Goal: Task Accomplishment & Management: Manage account settings

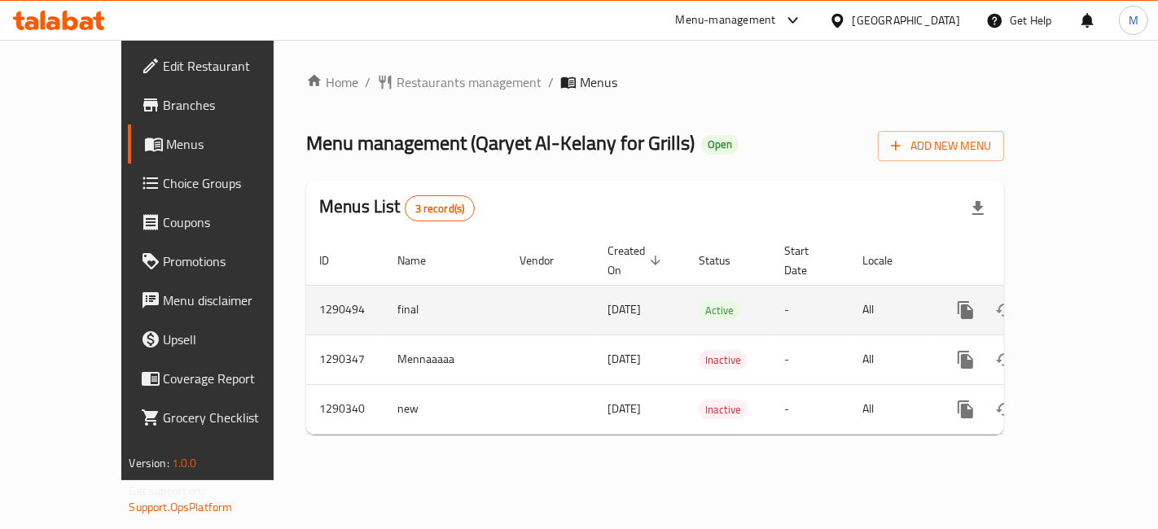
click at [1093, 301] on icon "enhanced table" at bounding box center [1084, 311] width 20 height 20
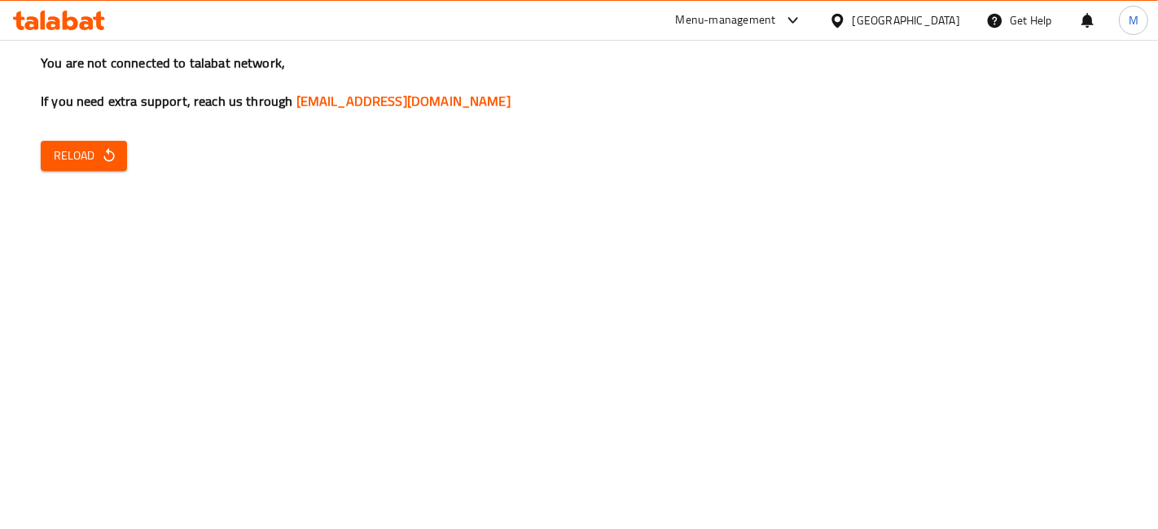
click at [94, 178] on div "You are not connected to talabat network, If you need extra support, reach us t…" at bounding box center [579, 264] width 1158 height 529
click at [94, 160] on span "Reload" at bounding box center [84, 156] width 60 height 20
click at [46, 156] on button "Reload" at bounding box center [84, 156] width 86 height 30
click at [93, 134] on div "You are not connected to talabat network, If you need extra support, reach us t…" at bounding box center [579, 264] width 1158 height 529
click at [95, 155] on span "Reload" at bounding box center [84, 156] width 60 height 20
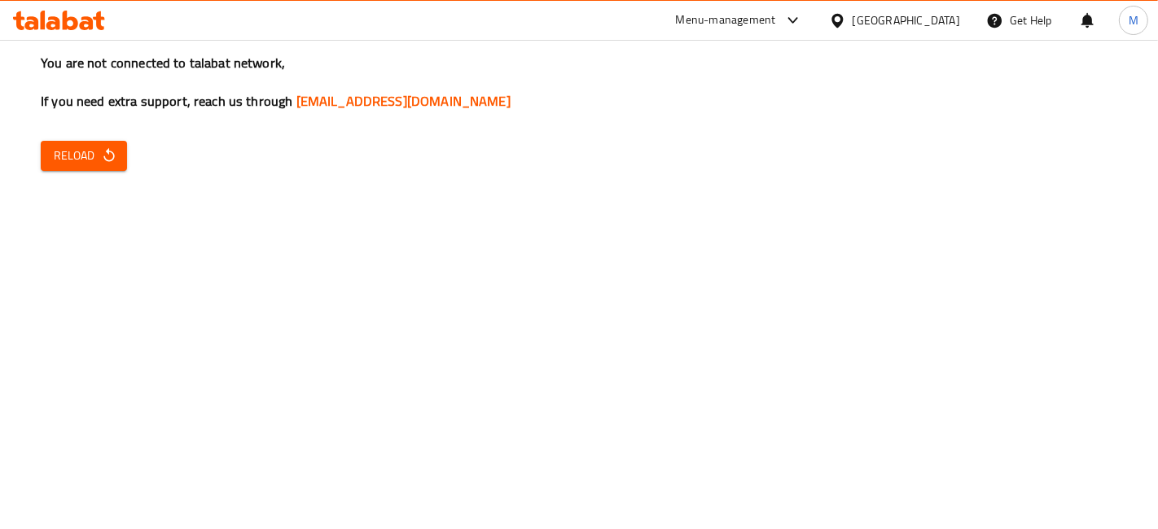
click at [83, 165] on span "Reload" at bounding box center [84, 156] width 60 height 20
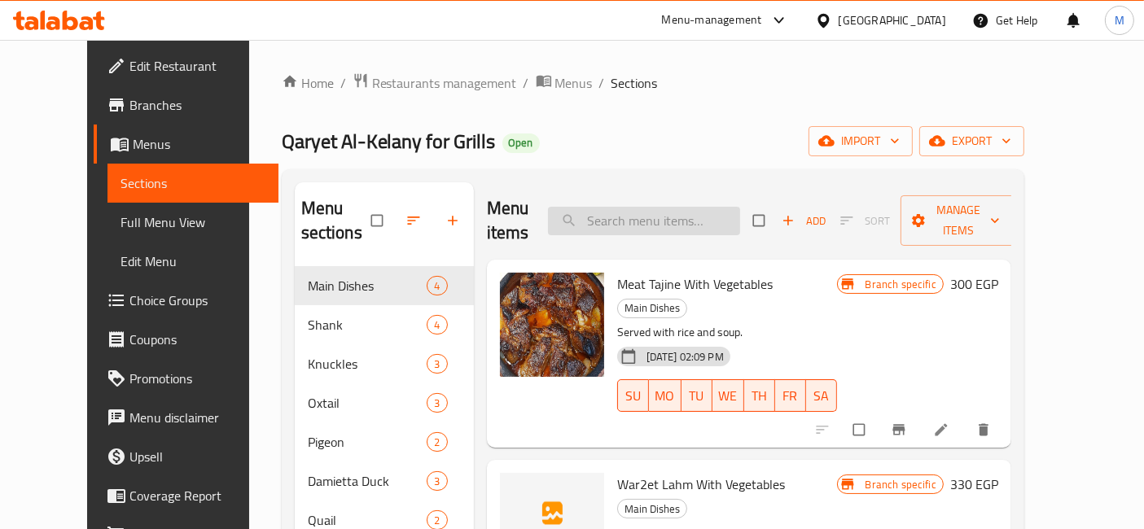
click at [683, 207] on input "search" at bounding box center [644, 221] width 192 height 29
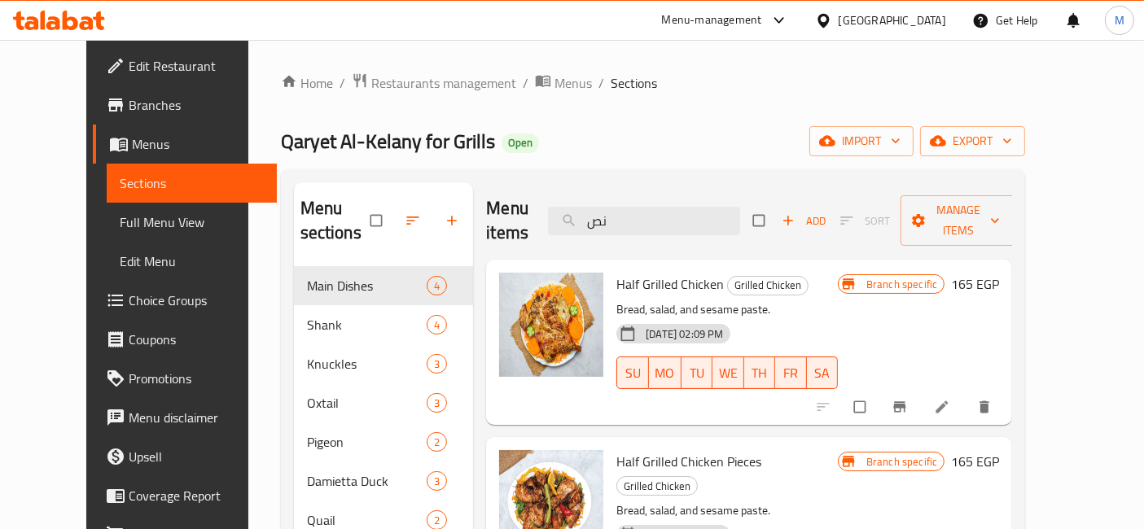
type input "نص"
click at [907, 402] on icon "Branch-specific-item" at bounding box center [900, 407] width 12 height 11
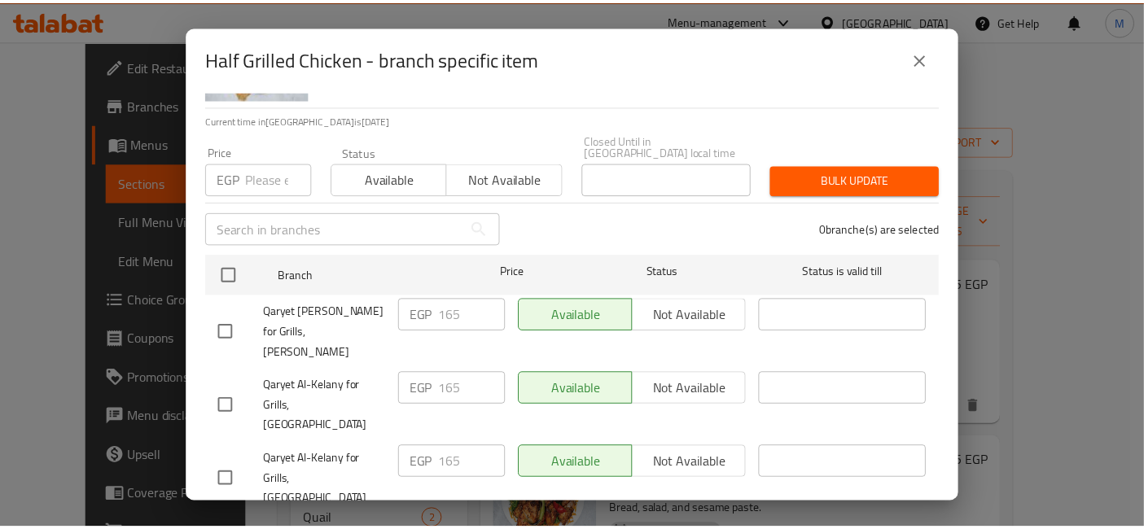
scroll to position [160, 0]
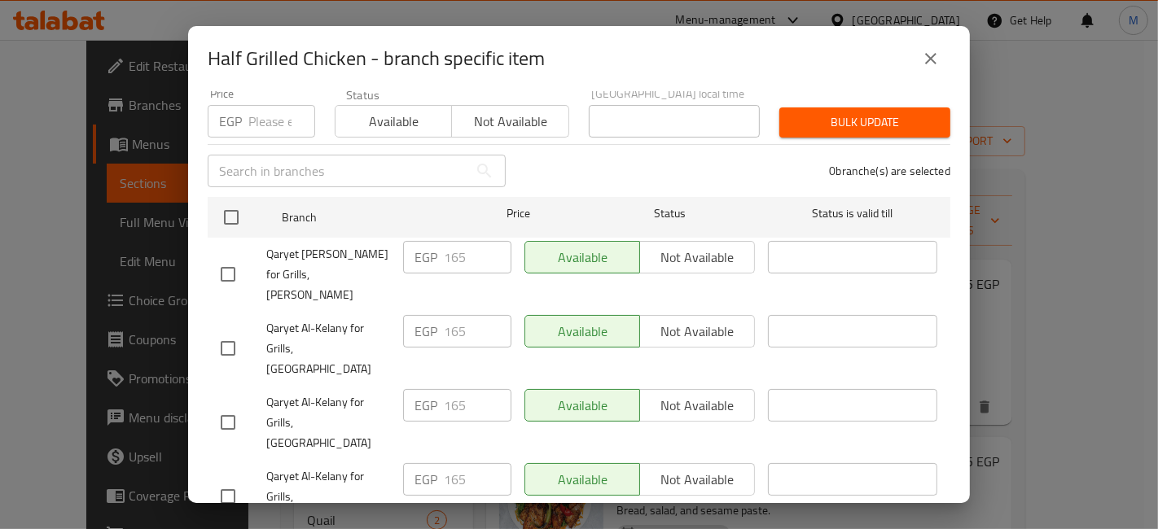
click at [237, 406] on input "checkbox" at bounding box center [228, 423] width 34 height 34
checkbox input "true"
click at [464, 389] on input "165" at bounding box center [478, 405] width 68 height 33
click at [448, 389] on input "165" at bounding box center [478, 405] width 68 height 33
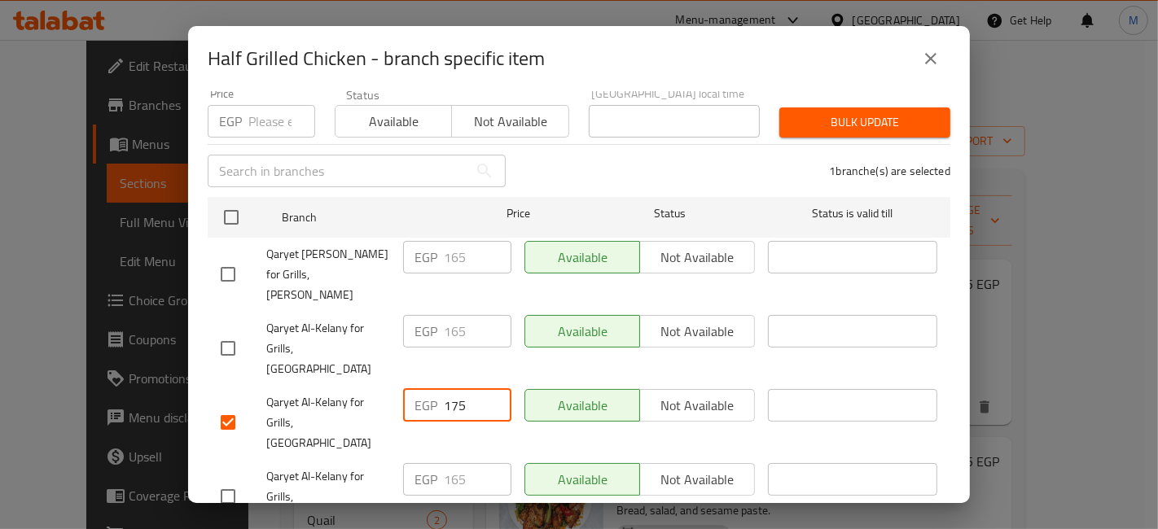
type input "175"
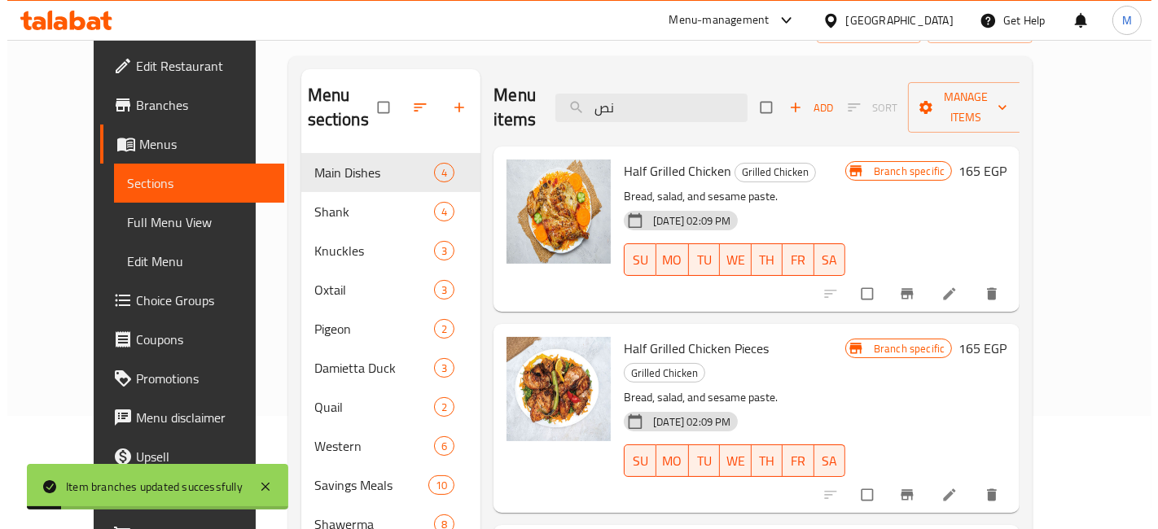
scroll to position [181, 0]
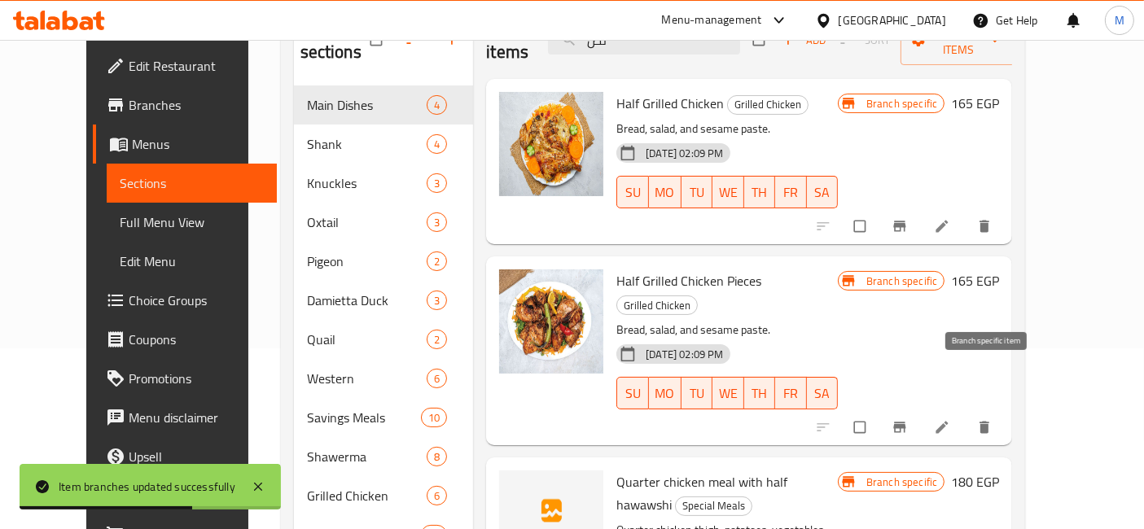
click at [921, 410] on button "Branch-specific-item" at bounding box center [901, 428] width 39 height 36
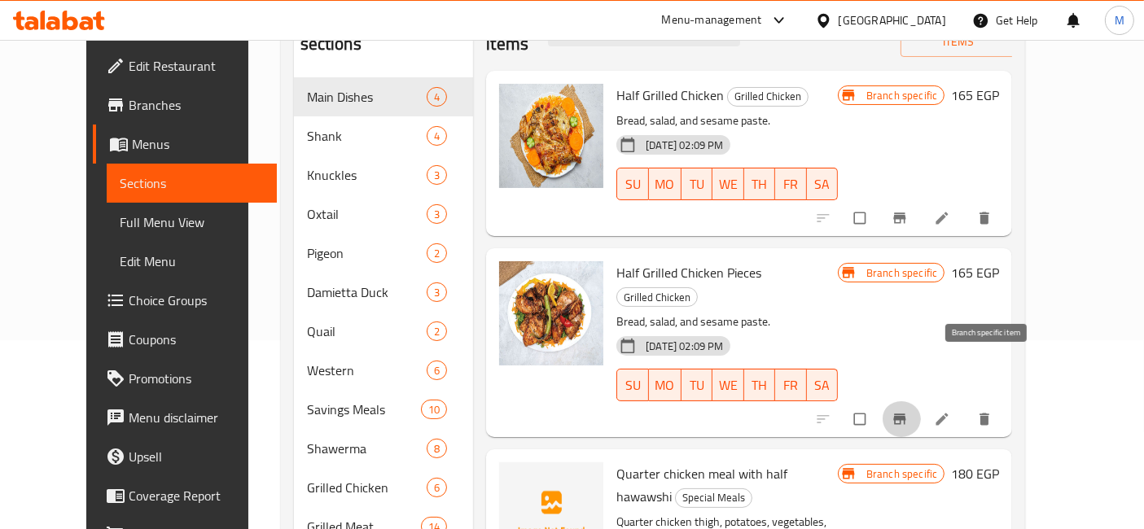
scroll to position [0, 0]
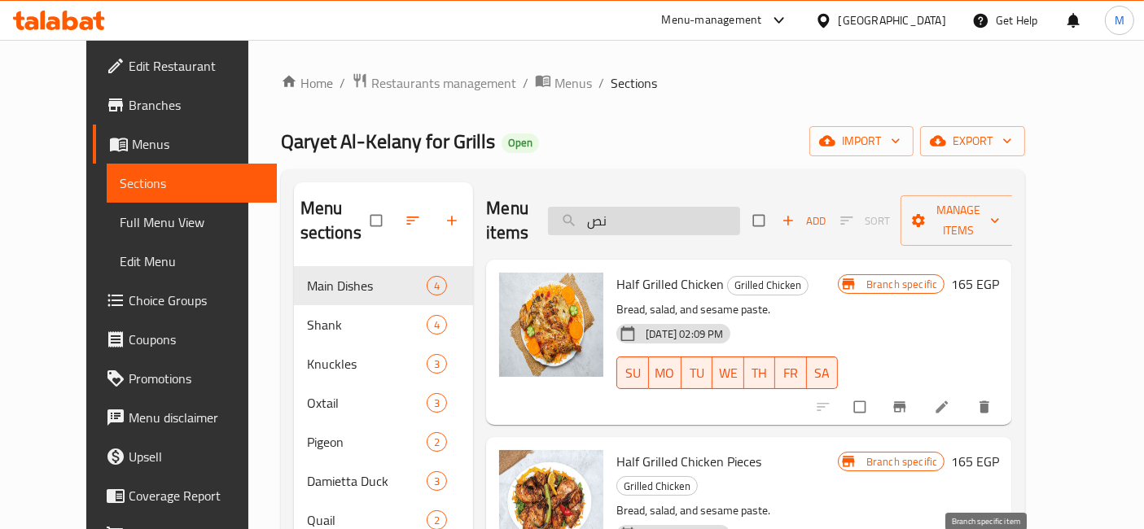
click at [720, 211] on input "نص" at bounding box center [644, 221] width 192 height 29
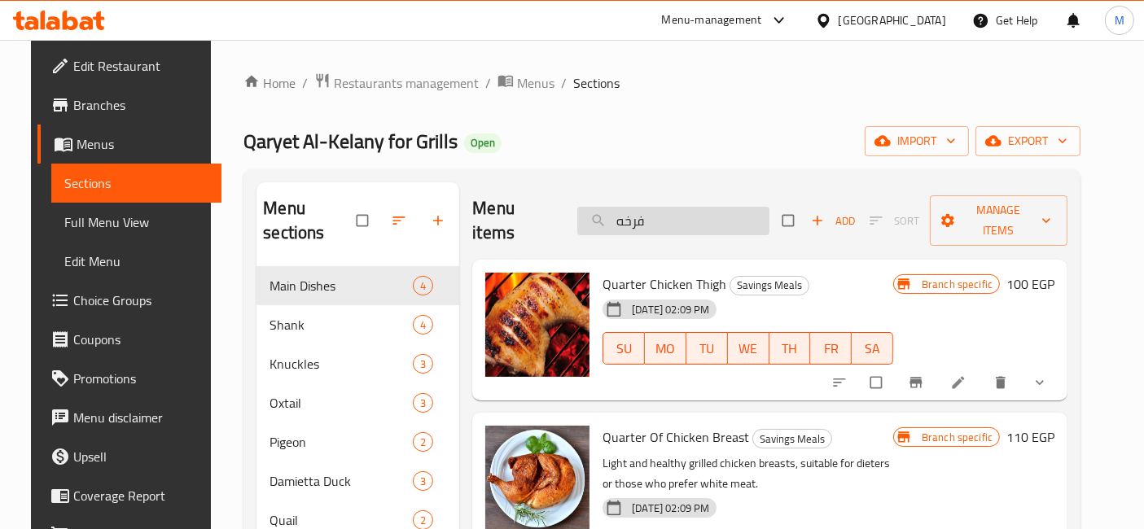
click at [722, 207] on input "فرخه" at bounding box center [673, 221] width 192 height 29
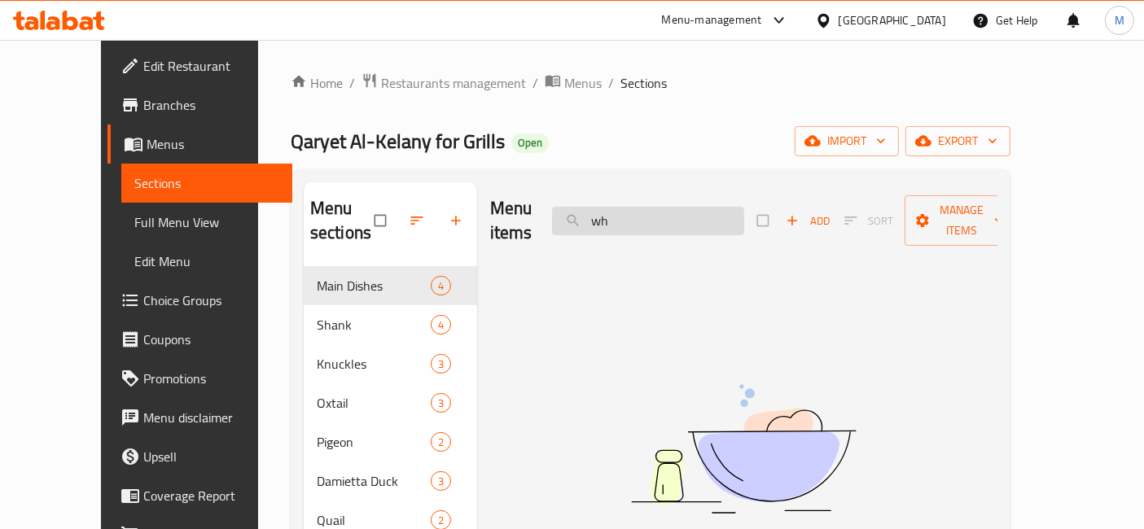
type input "w"
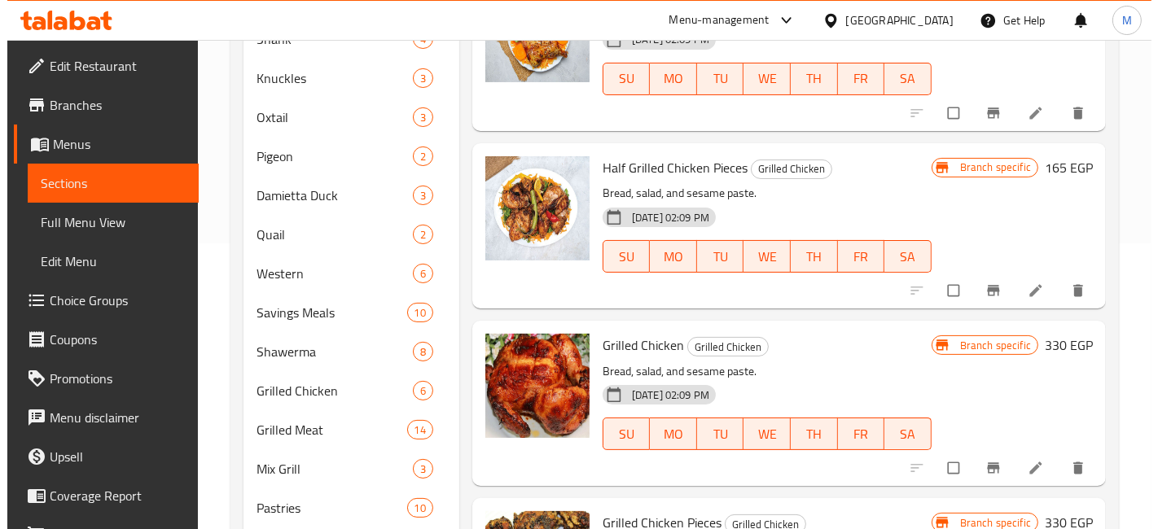
scroll to position [2081, 0]
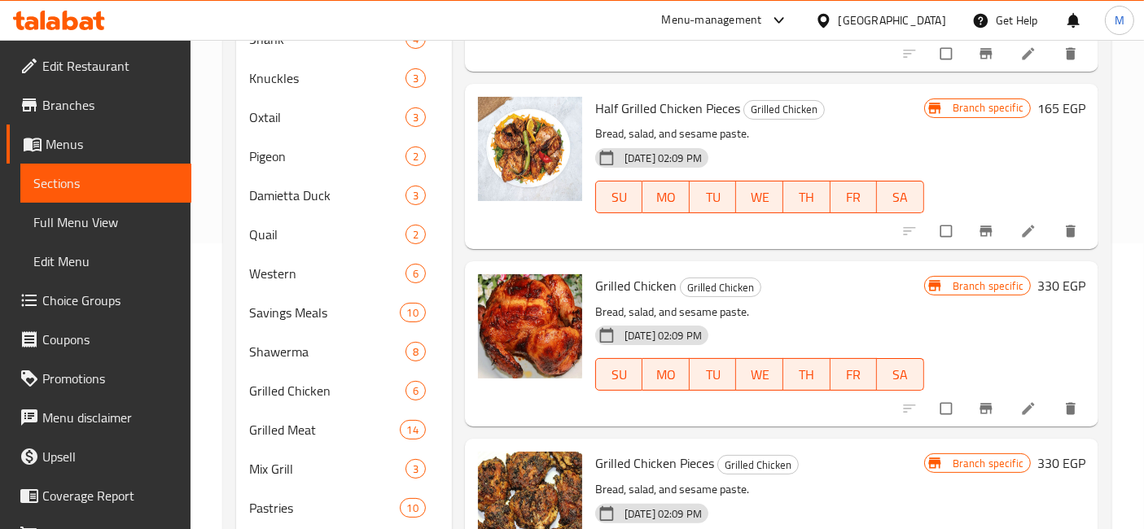
type input "chicken"
click at [968, 415] on button "Branch-specific-item" at bounding box center [987, 409] width 39 height 36
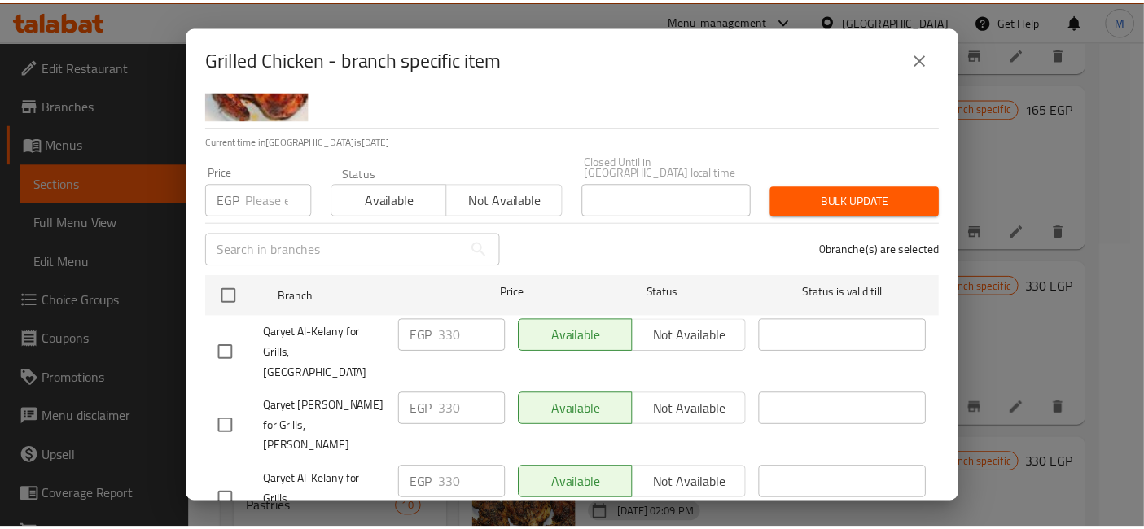
scroll to position [160, 0]
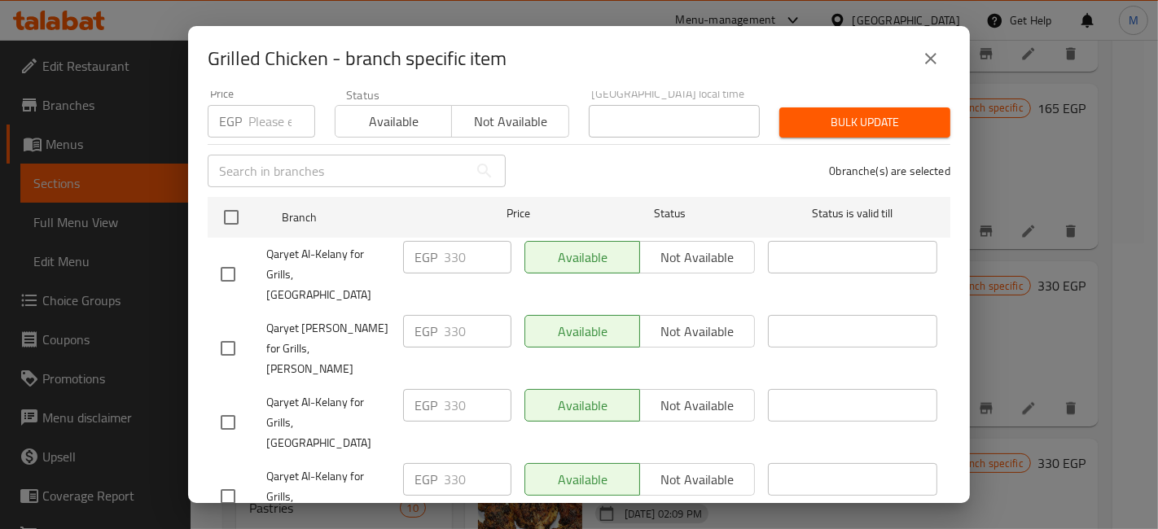
click at [236, 406] on input "checkbox" at bounding box center [228, 423] width 34 height 34
checkbox input "true"
click at [454, 389] on input "330" at bounding box center [478, 405] width 68 height 33
type input "350"
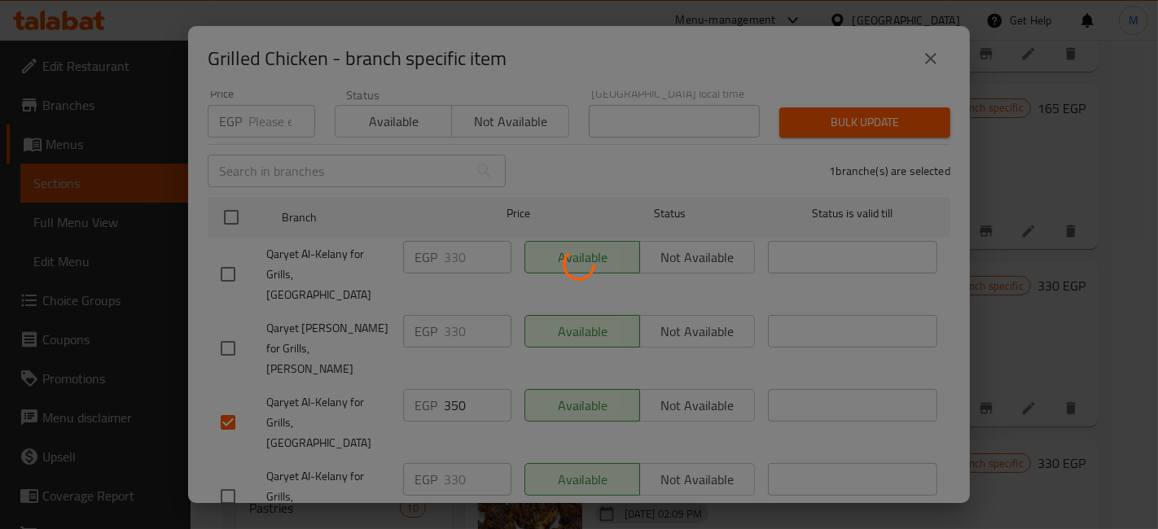
click at [441, 473] on div at bounding box center [579, 264] width 1158 height 529
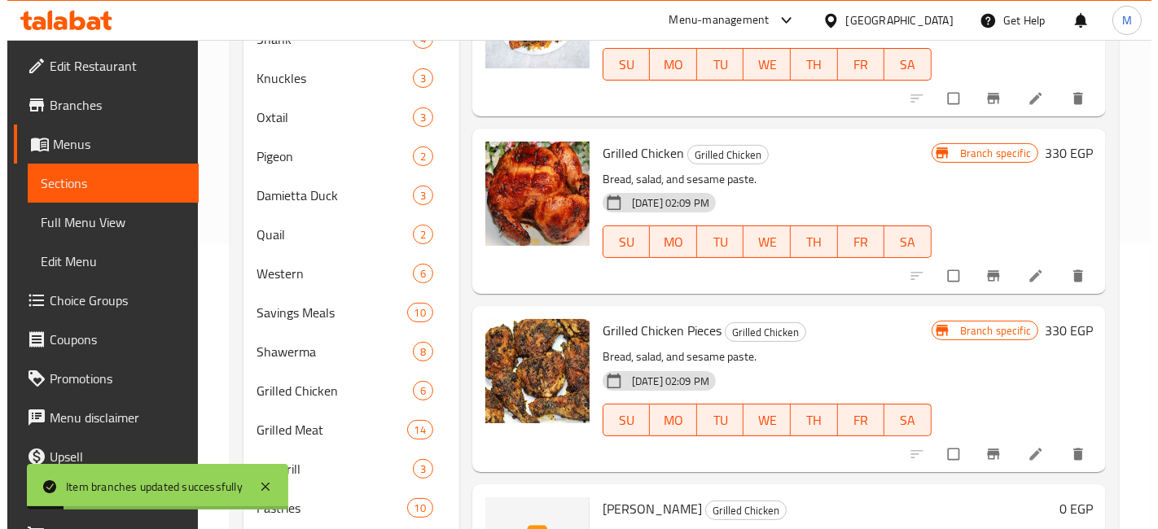
scroll to position [2262, 0]
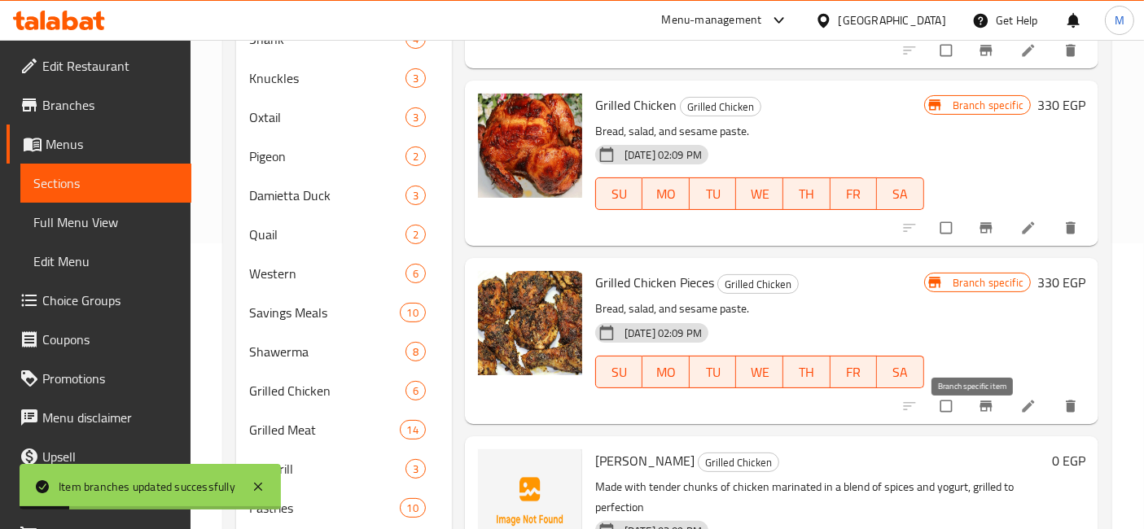
click at [968, 420] on button "Branch-specific-item" at bounding box center [987, 407] width 39 height 36
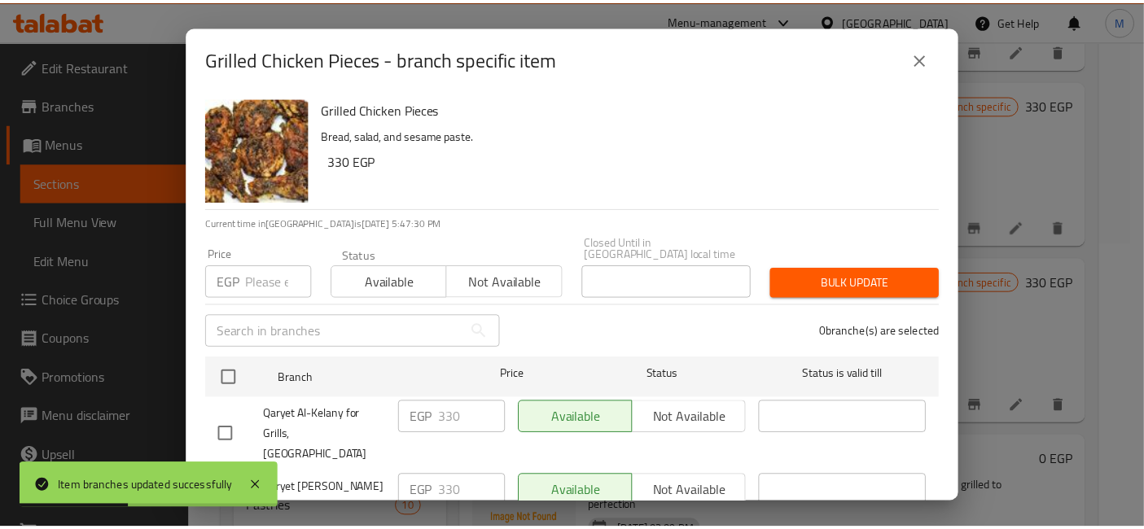
scroll to position [160, 0]
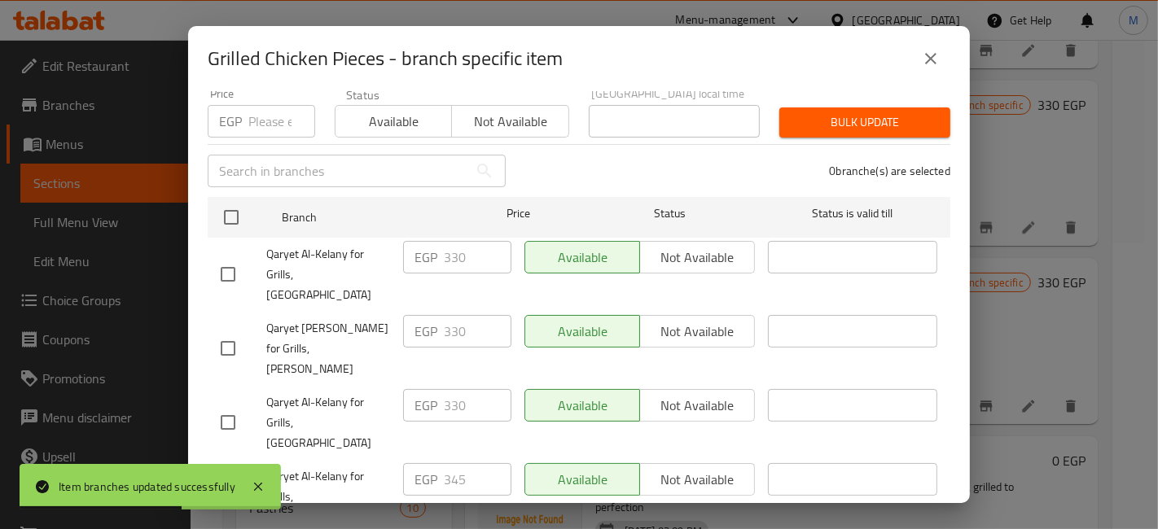
click at [222, 480] on input "checkbox" at bounding box center [228, 497] width 34 height 34
checkbox input "true"
click at [456, 463] on input "345" at bounding box center [478, 479] width 68 height 33
type input "350"
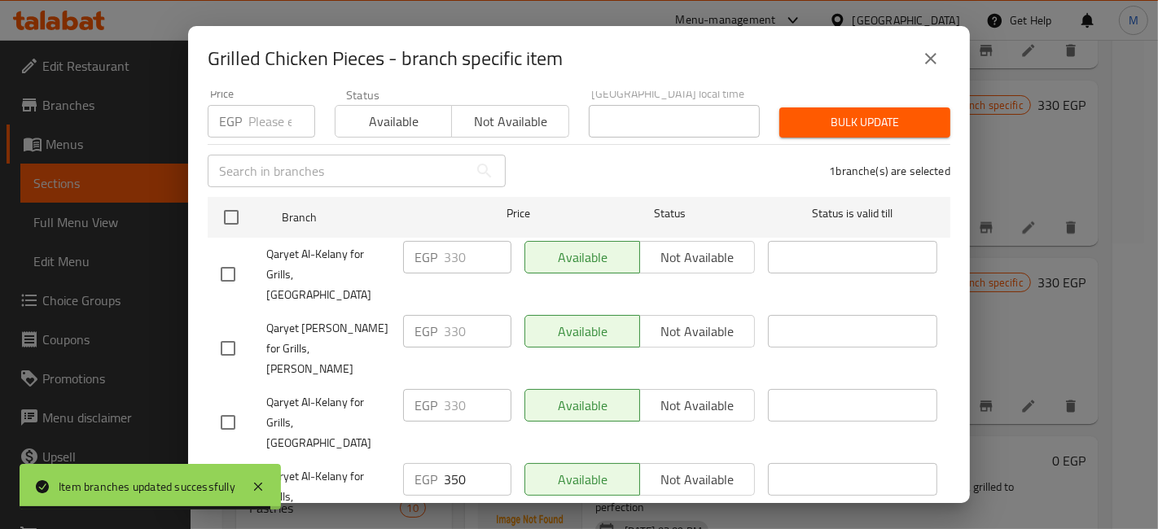
click at [482, 498] on div "Grilled Chicken Pieces Bread, salad, and sesame paste. 330 EGP Current time in …" at bounding box center [579, 297] width 782 height 412
click at [493, 465] on ul "Branch Price Status Status is valid till Qaryet Al-Kelany for Grills, Central P…" at bounding box center [579, 366] width 743 height 350
